Goal: Find specific page/section

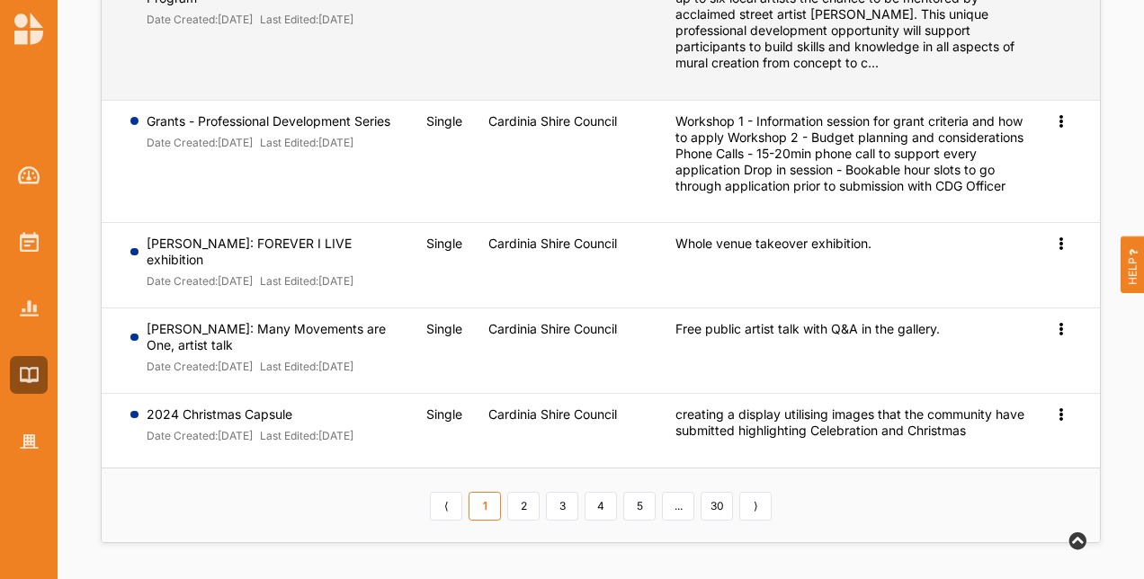
scroll to position [757, 0]
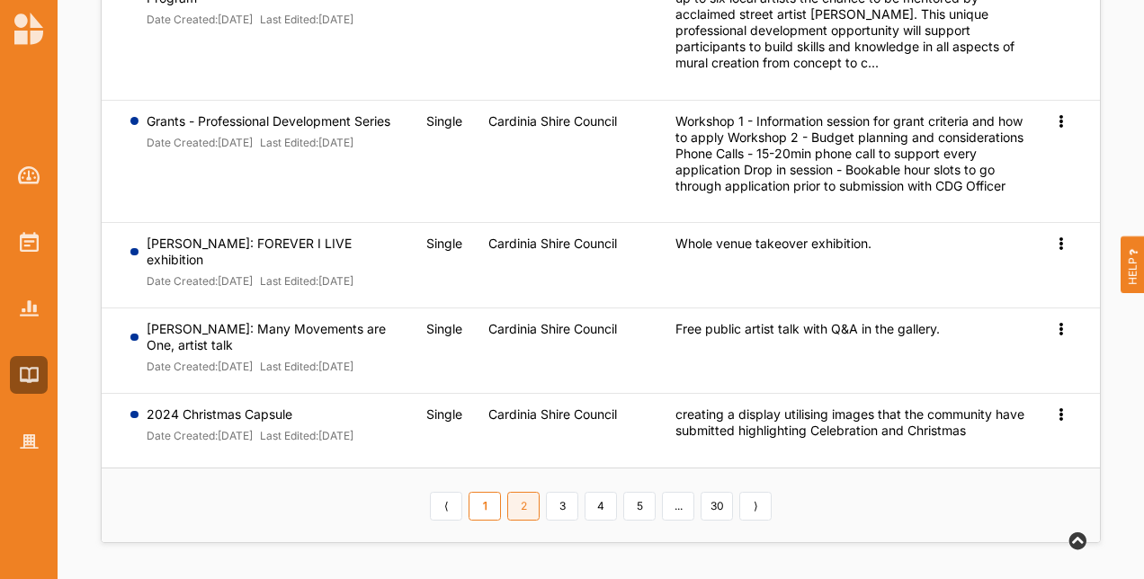
click at [522, 502] on link "2" at bounding box center [523, 506] width 32 height 29
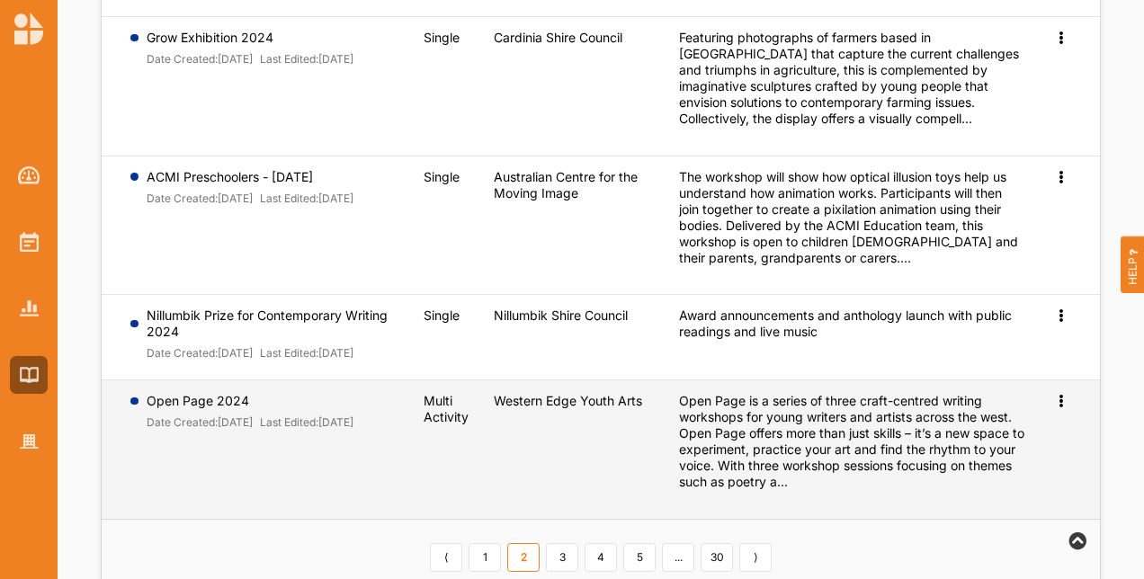
scroll to position [909, 0]
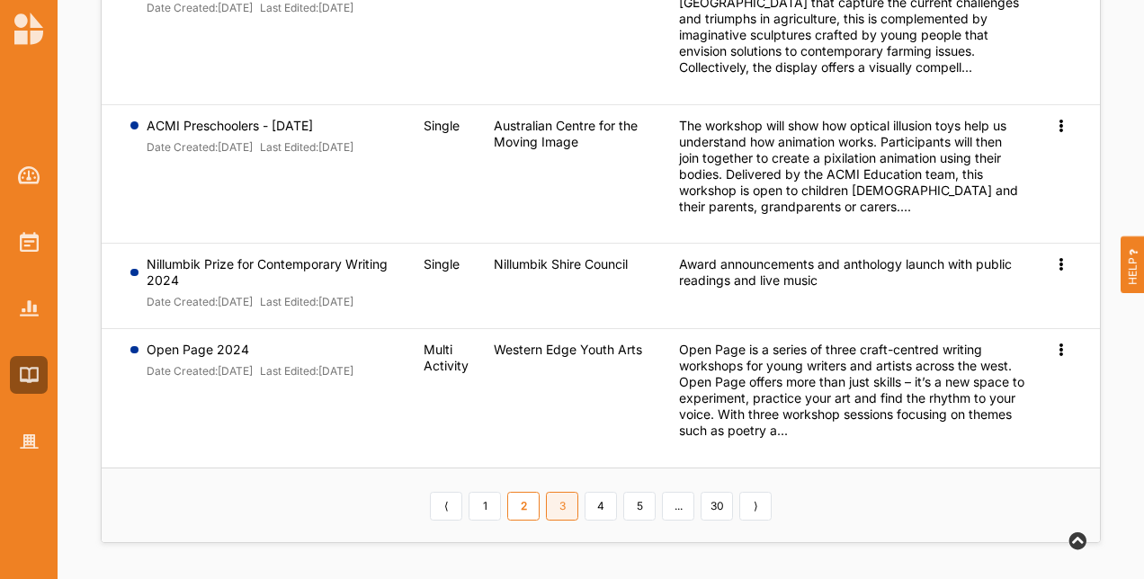
click at [567, 506] on link "3" at bounding box center [562, 506] width 32 height 29
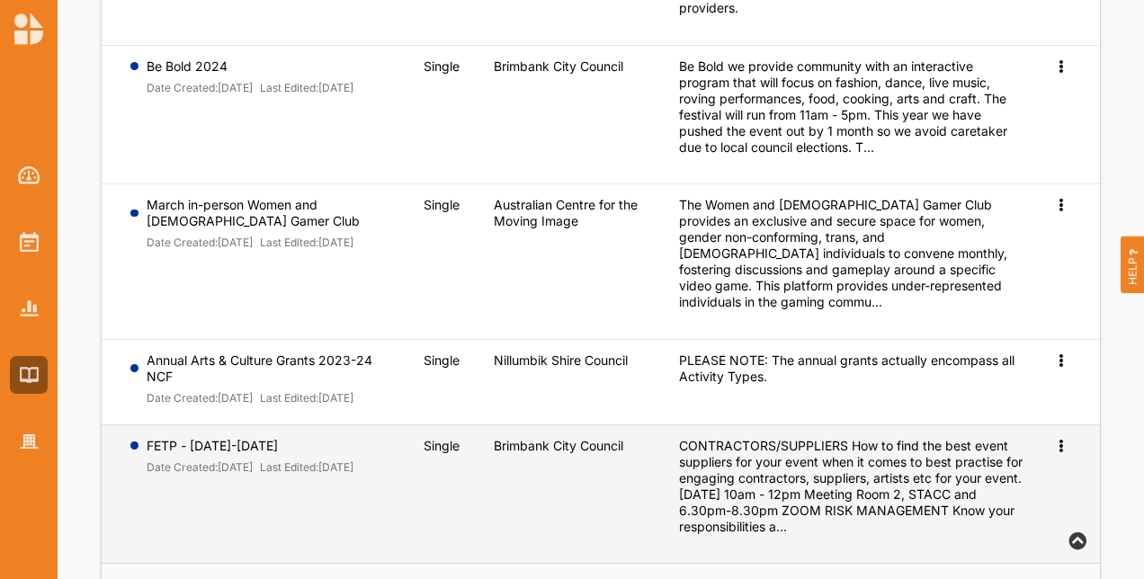
scroll to position [1043, 0]
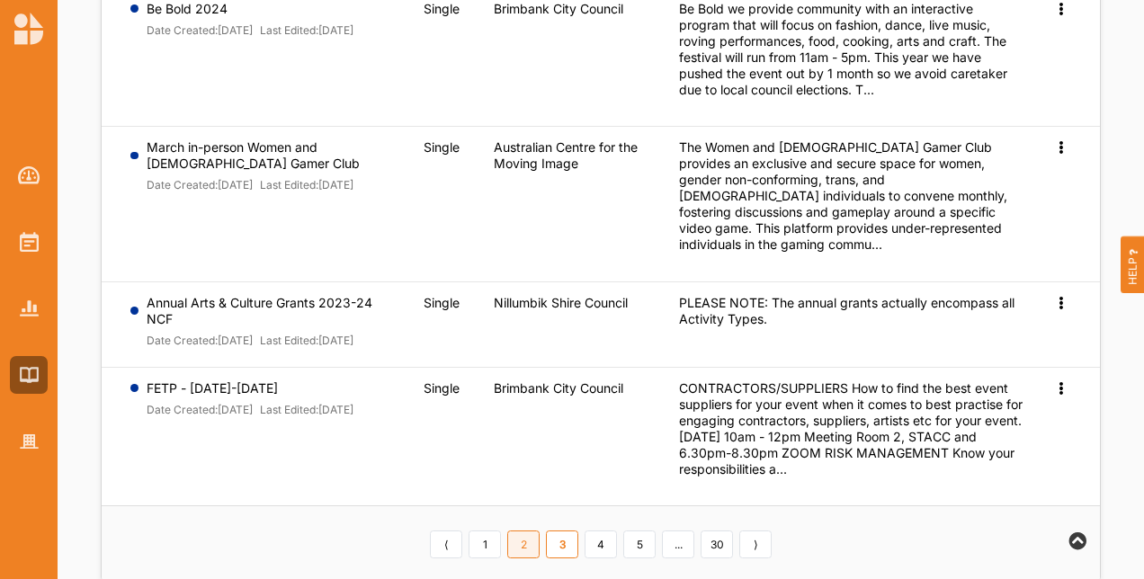
click at [527, 531] on link "2" at bounding box center [523, 545] width 32 height 29
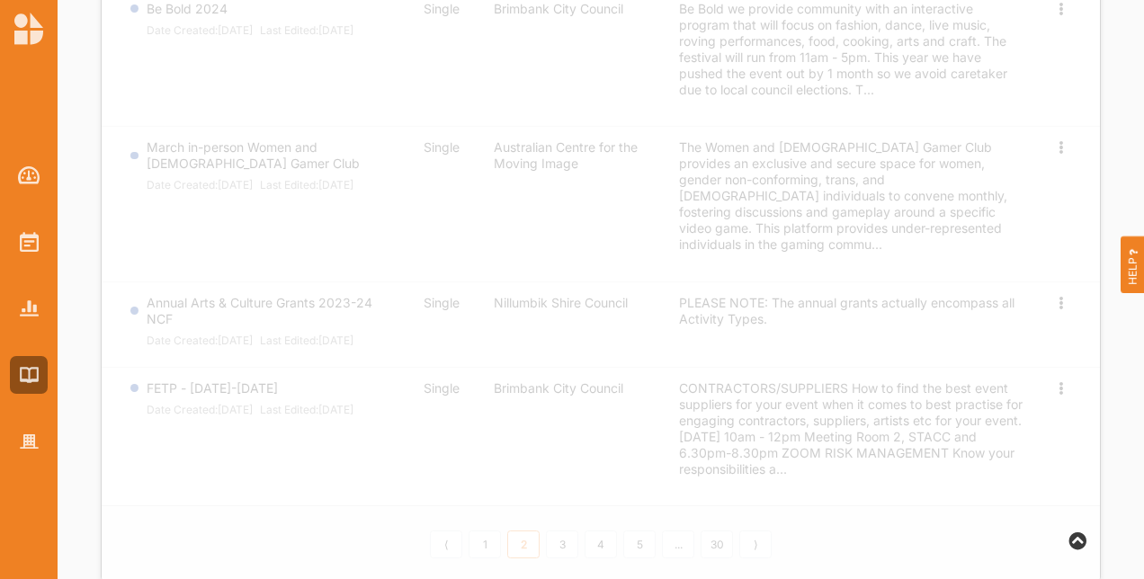
scroll to position [909, 0]
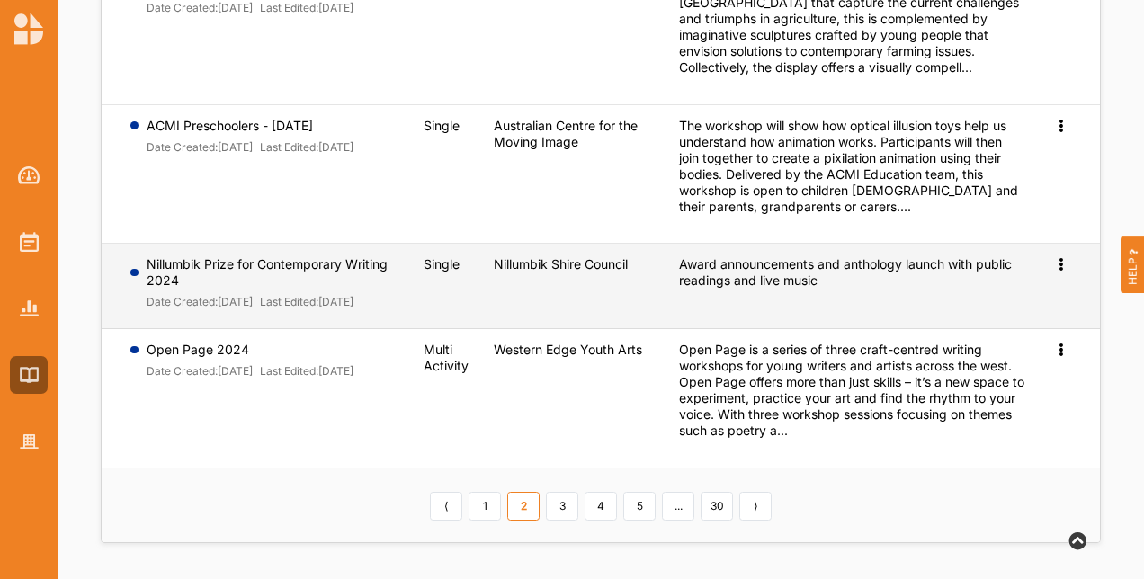
click at [1053, 256] on icon at bounding box center [1060, 262] width 15 height 13
click at [1023, 285] on span "Preview" at bounding box center [1031, 292] width 47 height 15
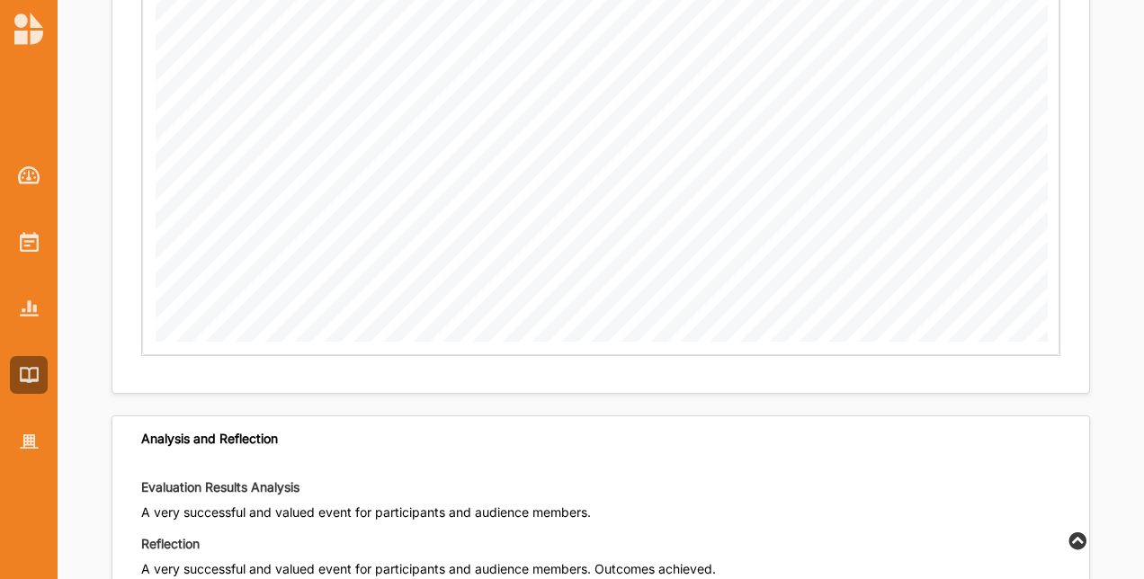
scroll to position [1899, 0]
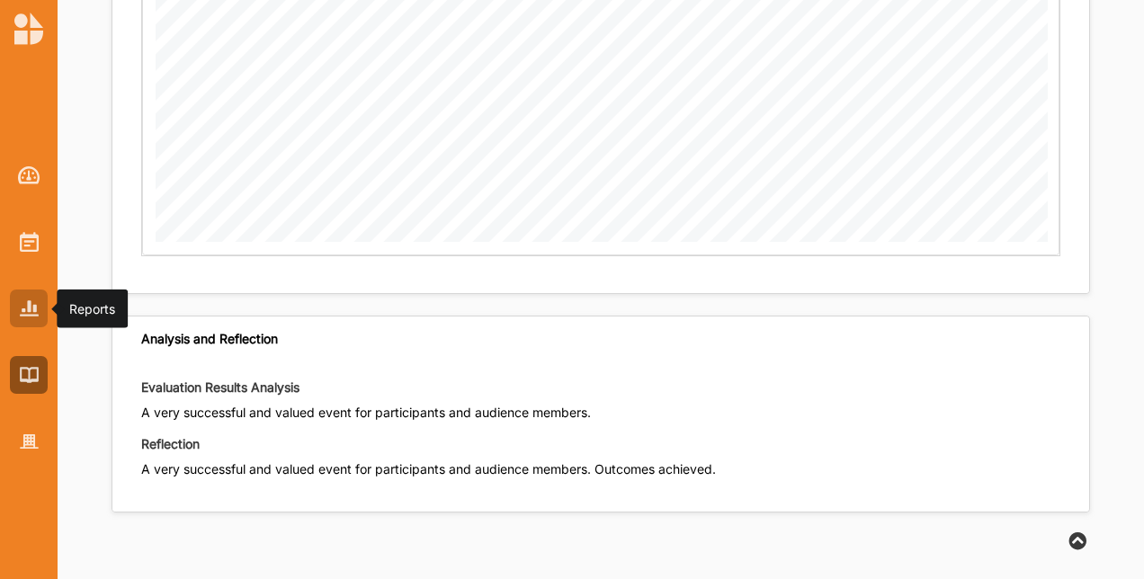
click at [25, 305] on img at bounding box center [29, 307] width 19 height 15
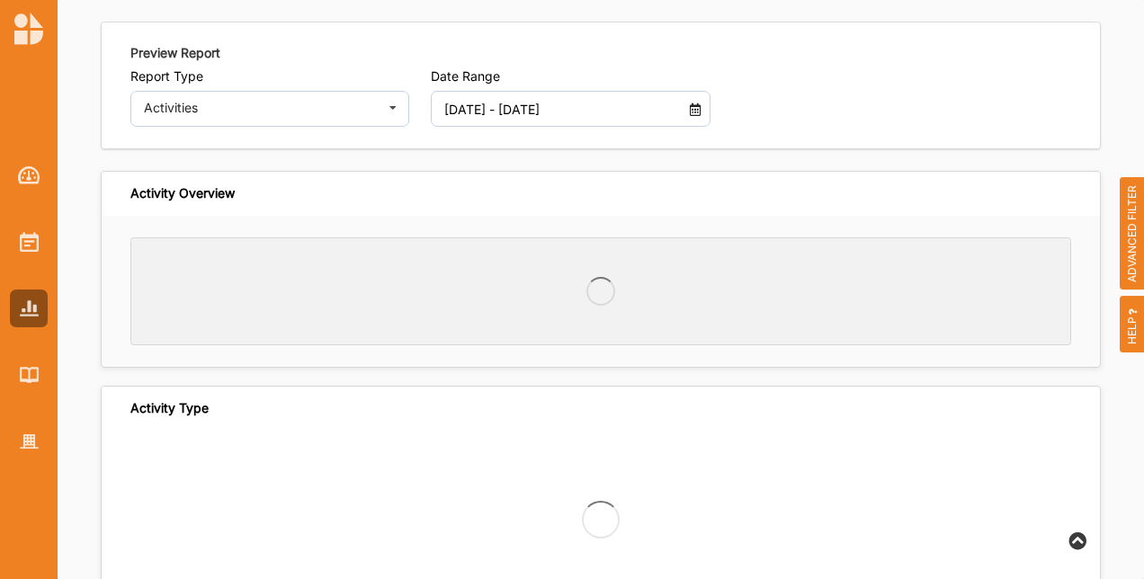
click at [31, 220] on div at bounding box center [29, 294] width 58 height 333
click at [10, 237] on div at bounding box center [29, 242] width 38 height 38
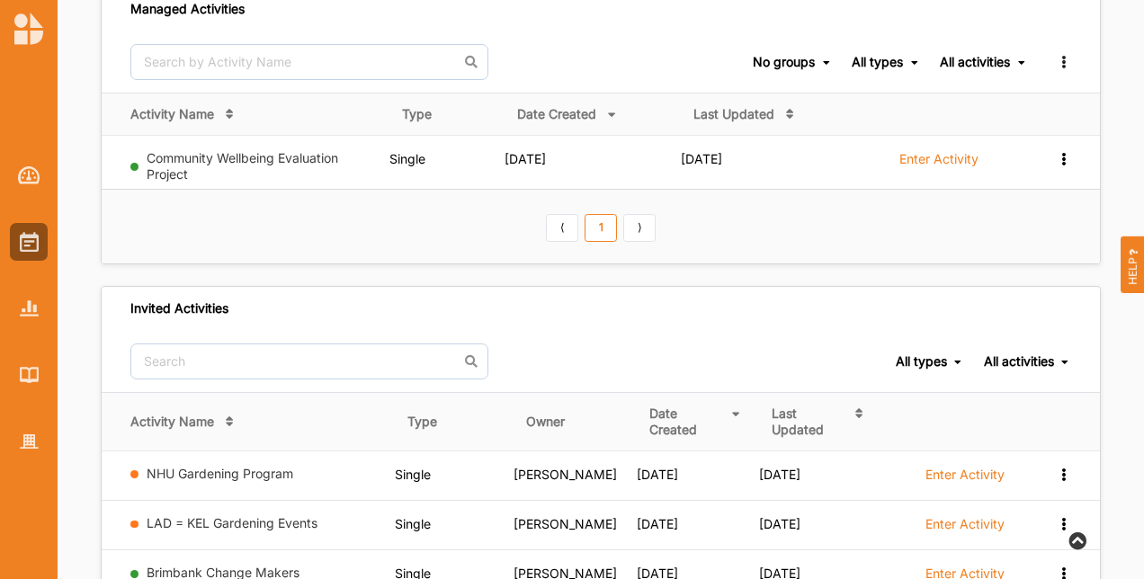
scroll to position [329, 0]
